Goal: Task Accomplishment & Management: Manage account settings

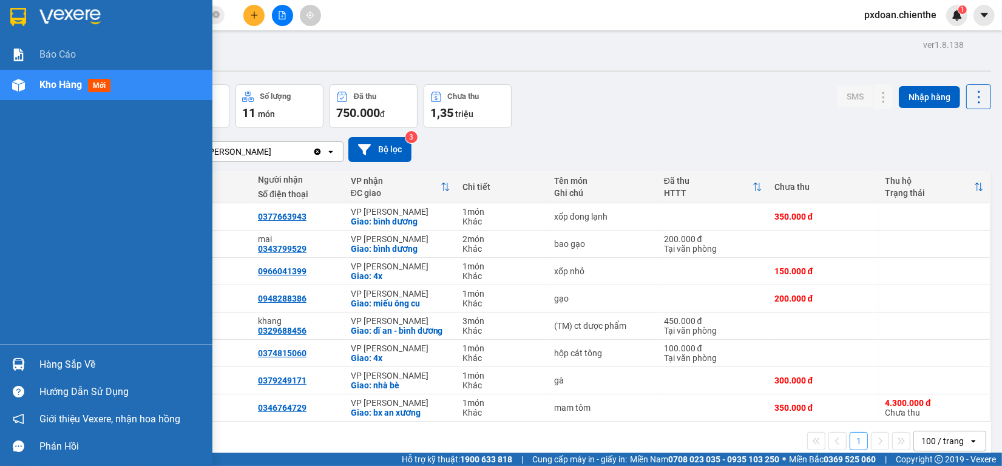
click at [32, 357] on div "Hàng sắp về" at bounding box center [106, 364] width 212 height 27
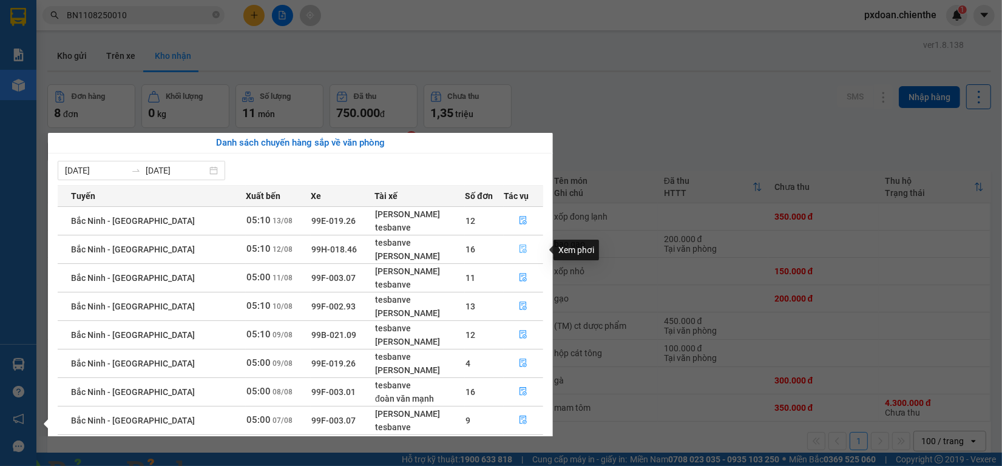
click at [525, 251] on icon "file-done" at bounding box center [523, 249] width 8 height 8
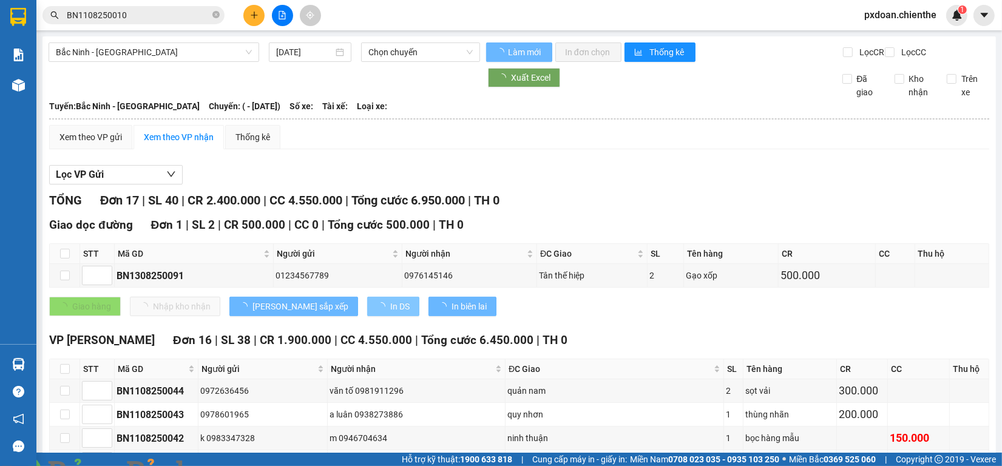
type input "[DATE]"
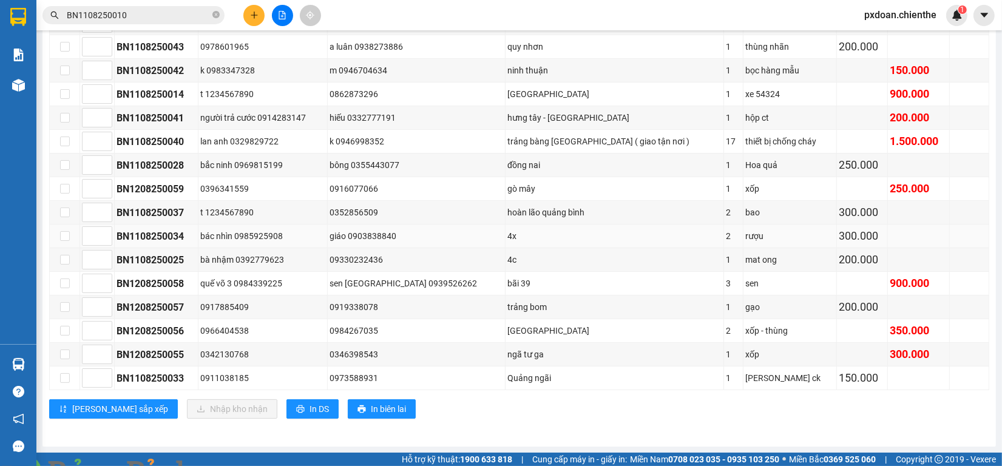
scroll to position [387, 0]
click at [396, 355] on div "0346398543" at bounding box center [417, 354] width 174 height 13
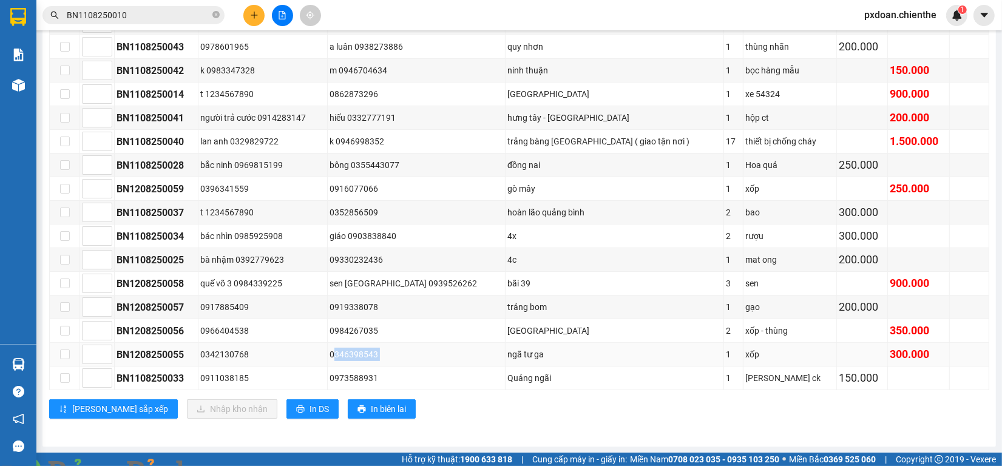
click at [435, 348] on div "0346398543" at bounding box center [417, 354] width 174 height 13
click at [404, 348] on div "0346398543" at bounding box center [417, 354] width 174 height 13
click at [426, 348] on div "0346398543" at bounding box center [417, 354] width 174 height 13
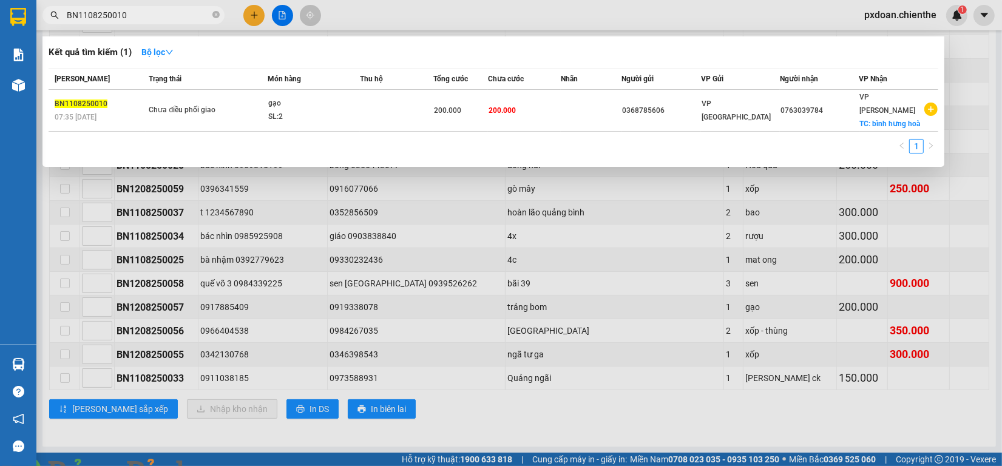
drag, startPoint x: 152, startPoint y: 14, endPoint x: 67, endPoint y: 25, distance: 85.7
click at [44, 25] on div "Kết quả tìm kiếm ( 1 ) Bộ lọc Mã ĐH Trạng thái Món hàng Thu hộ Tổng cước Chưa c…" at bounding box center [118, 15] width 237 height 21
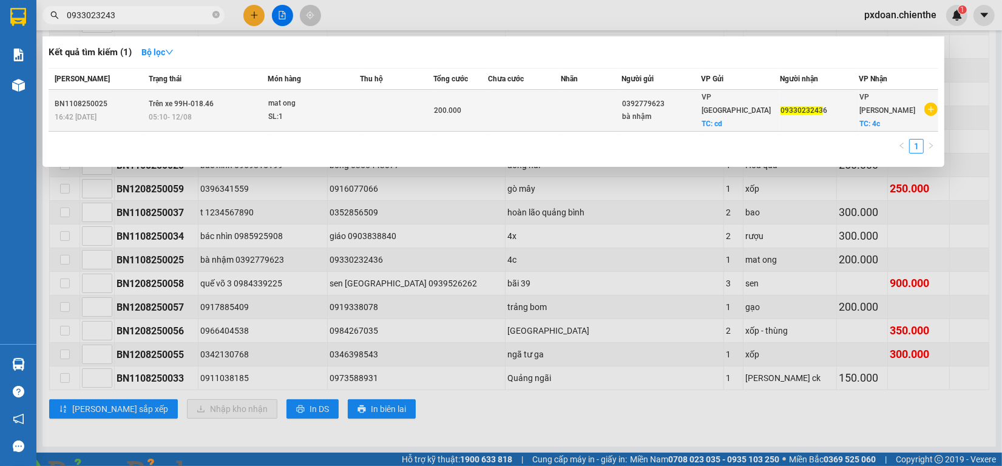
type input "0933023243"
click at [329, 101] on div "mat ong" at bounding box center [313, 103] width 91 height 13
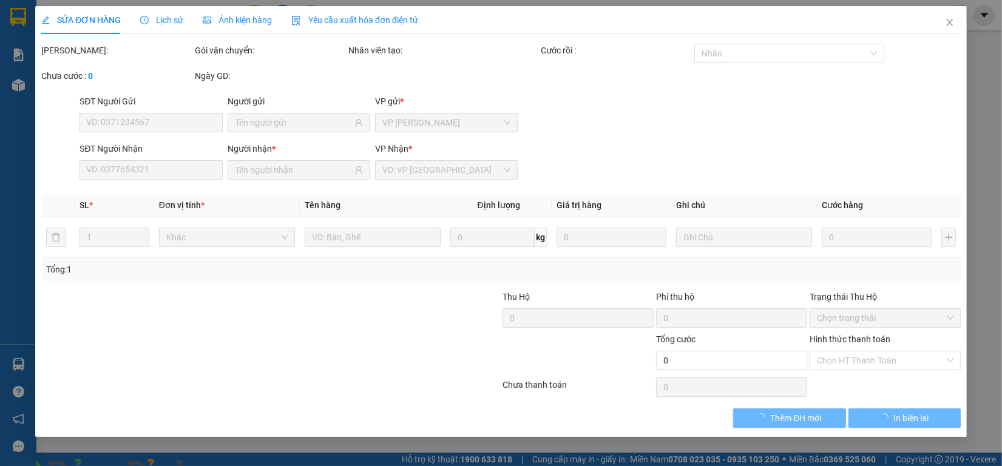
type input "0392779623"
type input "bà nhậm"
type input "09330232436"
type input "200.000"
type input "0"
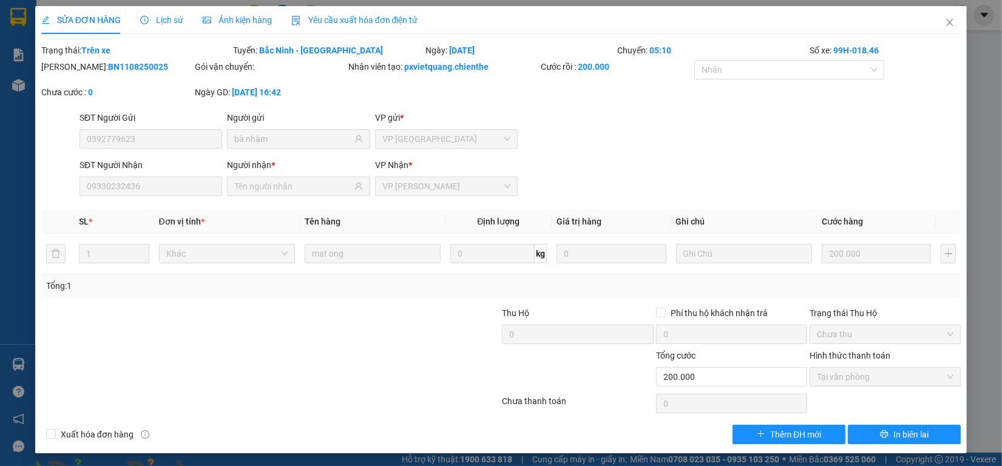
click at [222, 23] on span "Ảnh kiện hàng" at bounding box center [237, 20] width 69 height 10
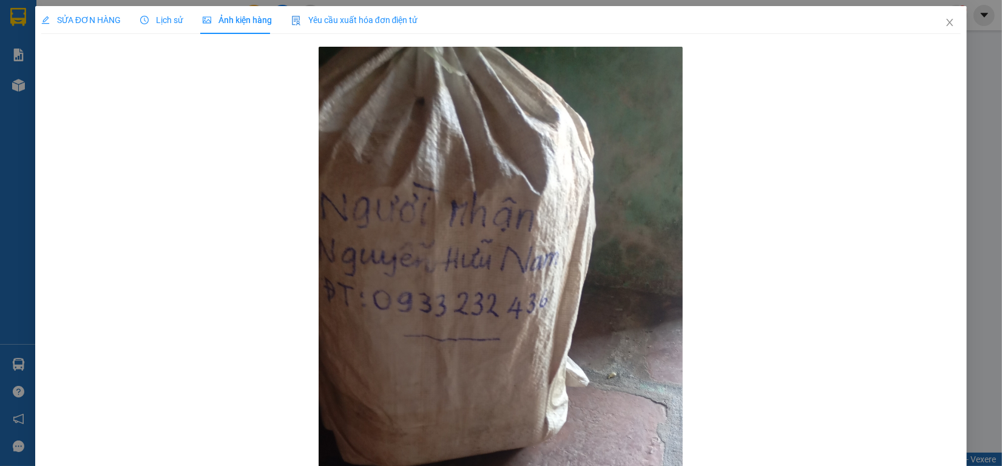
click at [99, 22] on span "SỬA ĐƠN HÀNG" at bounding box center [81, 20] width 80 height 10
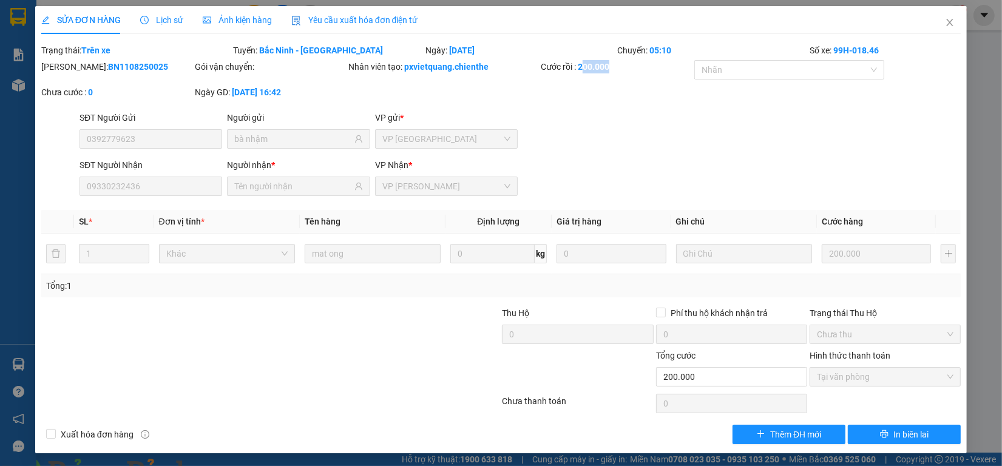
click at [662, 76] on div "Cước rồi : 200.000" at bounding box center [617, 72] width 154 height 25
click at [223, 466] on img at bounding box center [219, 473] width 7 height 7
click at [168, 25] on span "Lịch sử" at bounding box center [161, 20] width 43 height 10
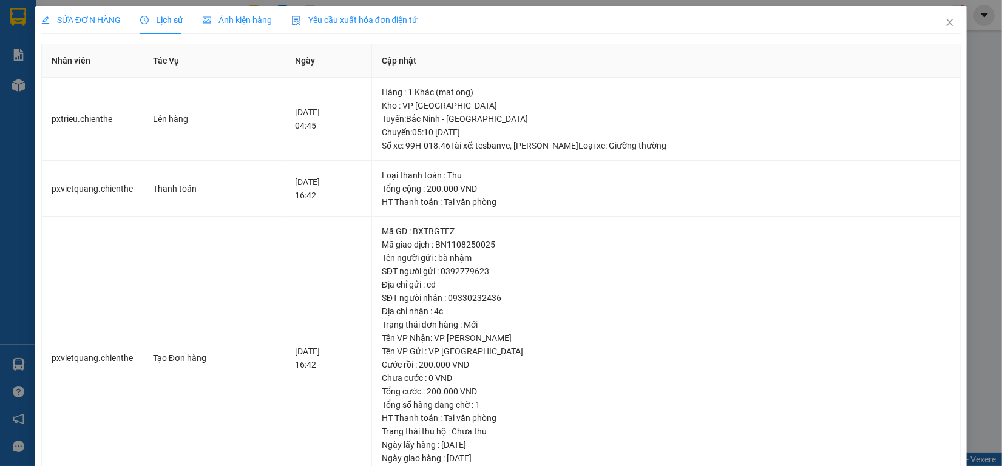
click at [214, 19] on span "Ảnh kiện hàng" at bounding box center [237, 20] width 69 height 10
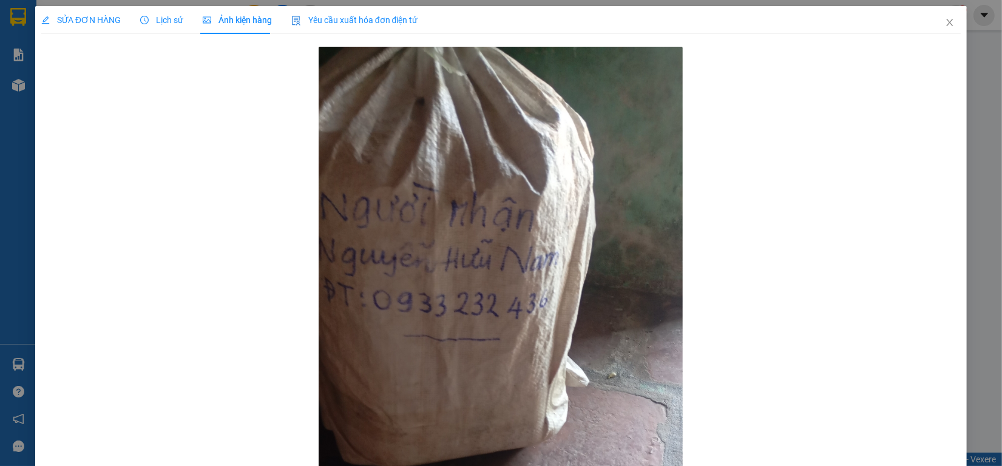
click at [173, 24] on span "Lịch sử" at bounding box center [161, 20] width 43 height 10
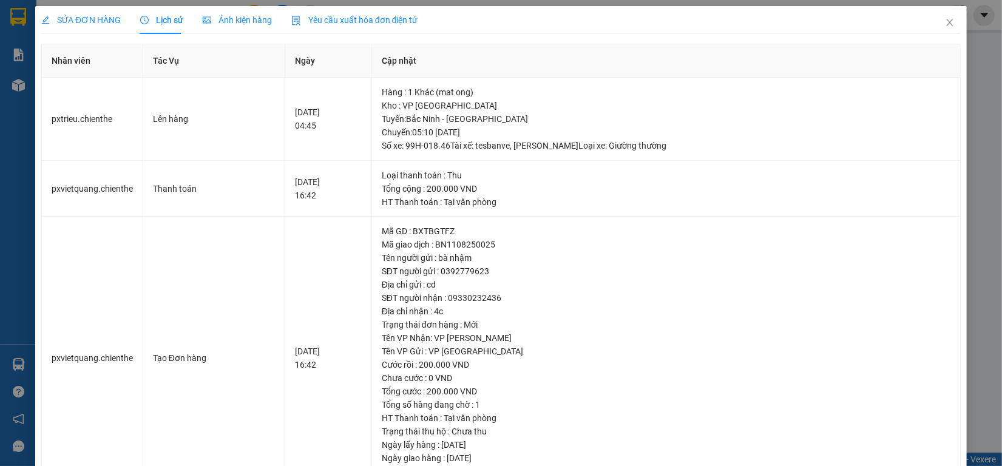
click at [218, 20] on span "Ảnh kiện hàng" at bounding box center [237, 20] width 69 height 10
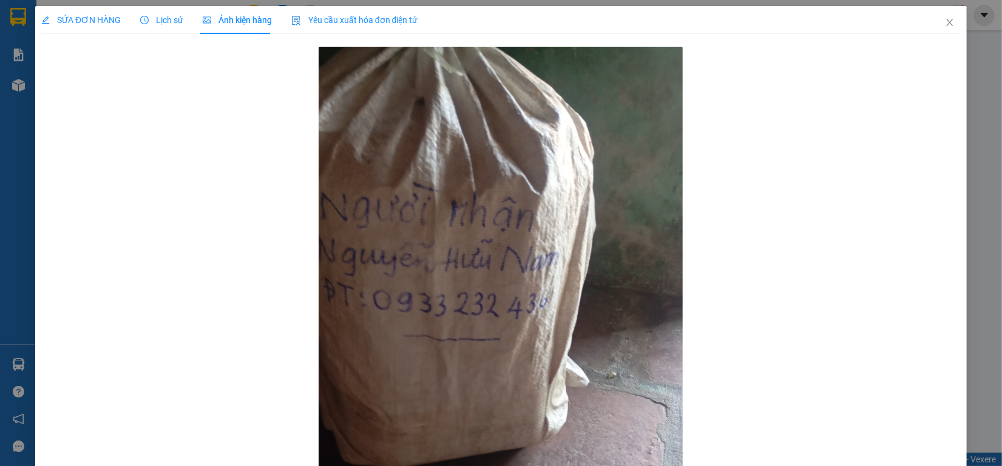
click at [183, 21] on div "SỬA ĐƠN HÀNG Lịch sử Ảnh kiện hàng Yêu cầu xuất hóa đơn điện tử" at bounding box center [229, 20] width 377 height 28
click at [945, 25] on icon "close" at bounding box center [950, 23] width 10 height 10
